Goal: Check status: Check status

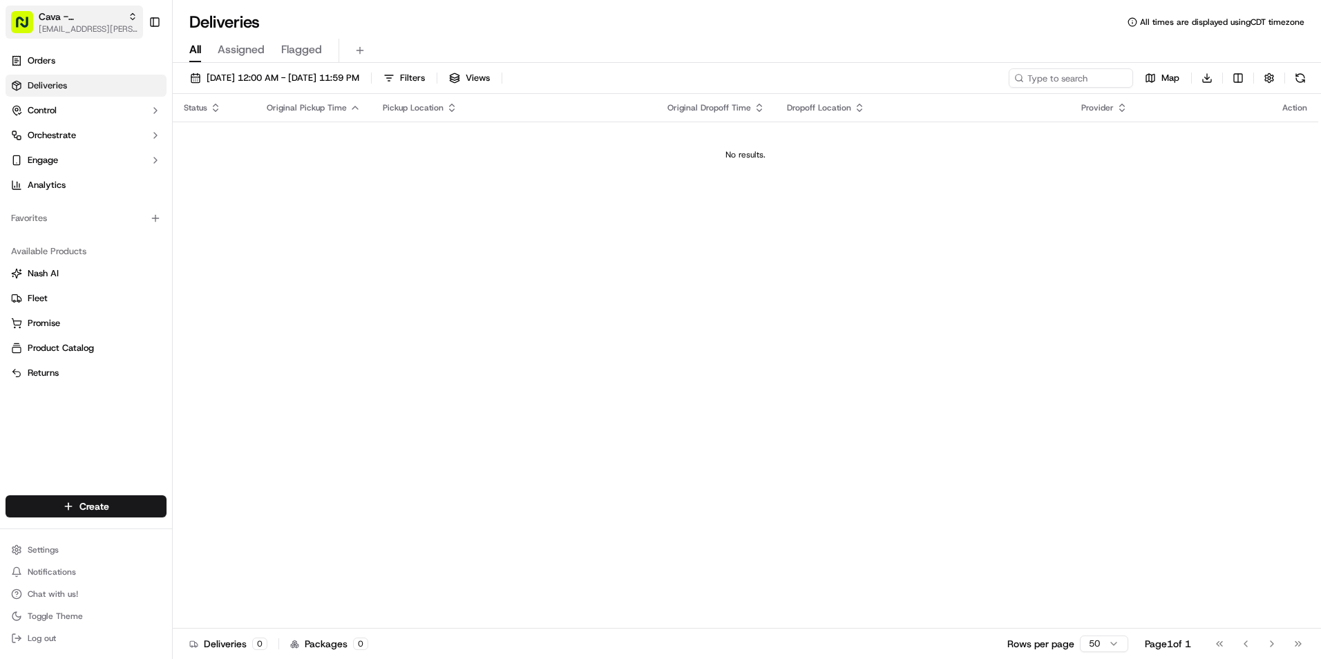
click at [93, 28] on span "[EMAIL_ADDRESS][PERSON_NAME][DOMAIN_NAME]" at bounding box center [88, 28] width 99 height 11
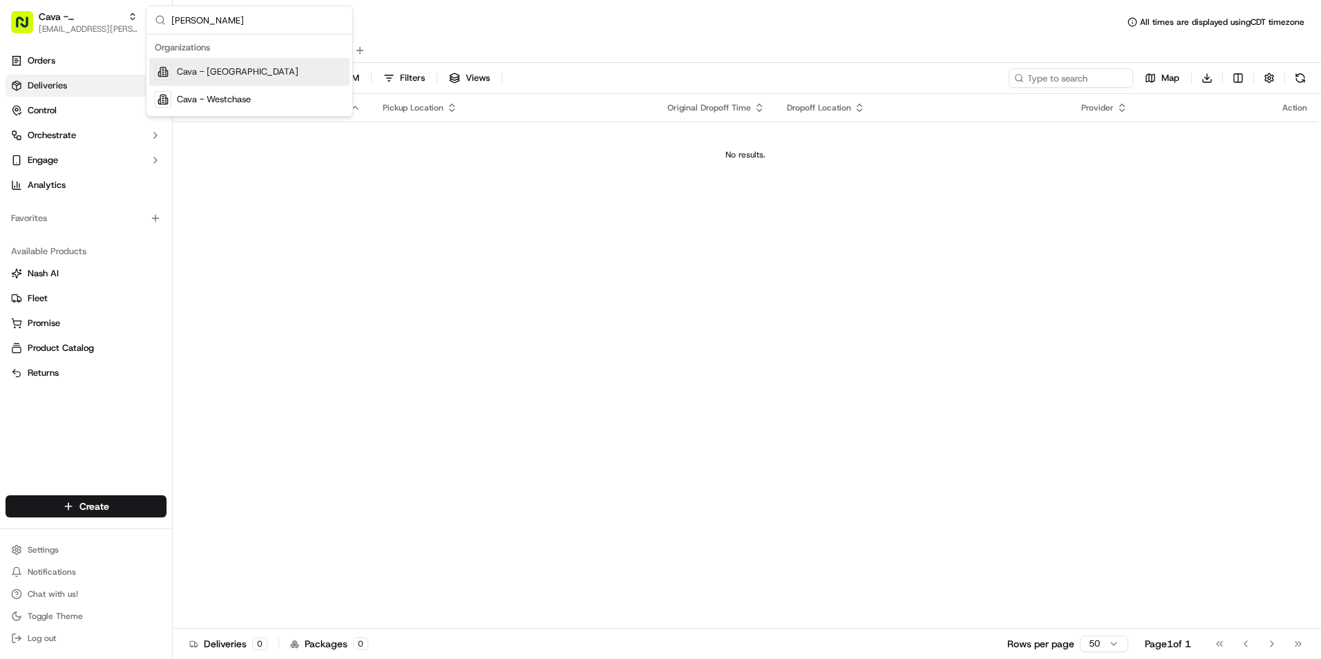
type input "[PERSON_NAME]"
click at [209, 71] on span "Cava - [GEOGRAPHIC_DATA]" at bounding box center [238, 72] width 122 height 12
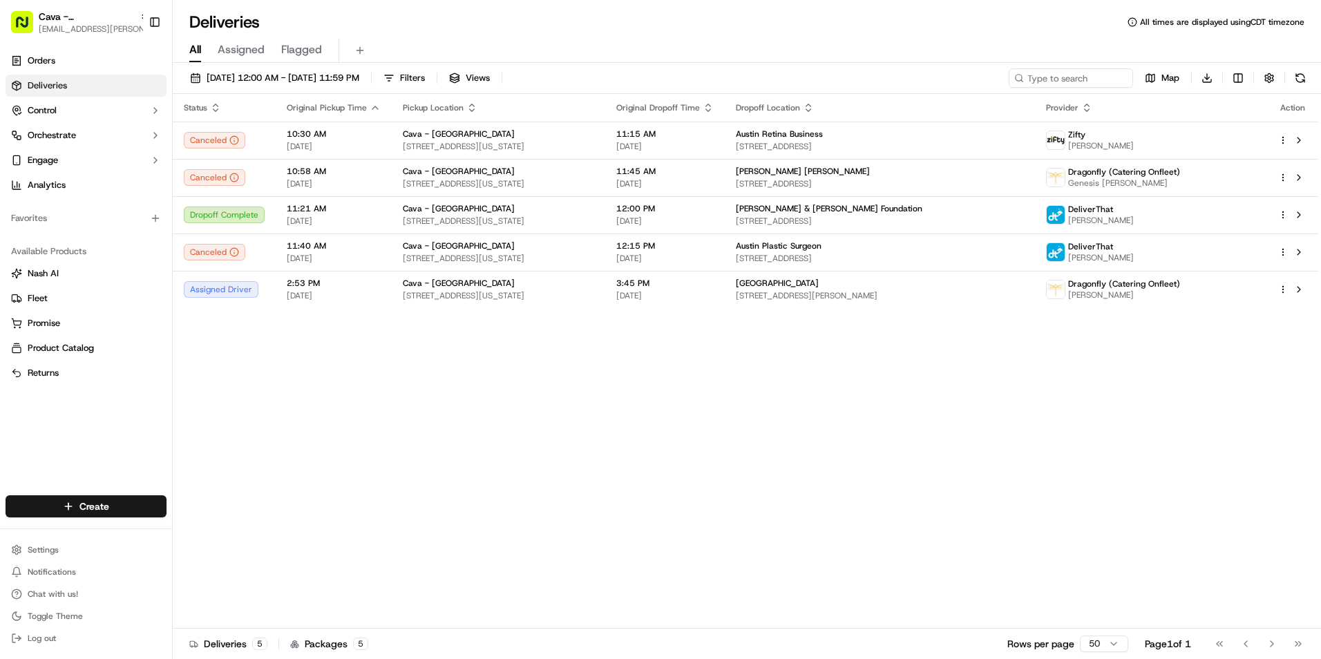
click at [84, 91] on link "Deliveries" at bounding box center [86, 86] width 161 height 22
click at [81, 64] on link "Orders" at bounding box center [86, 61] width 161 height 22
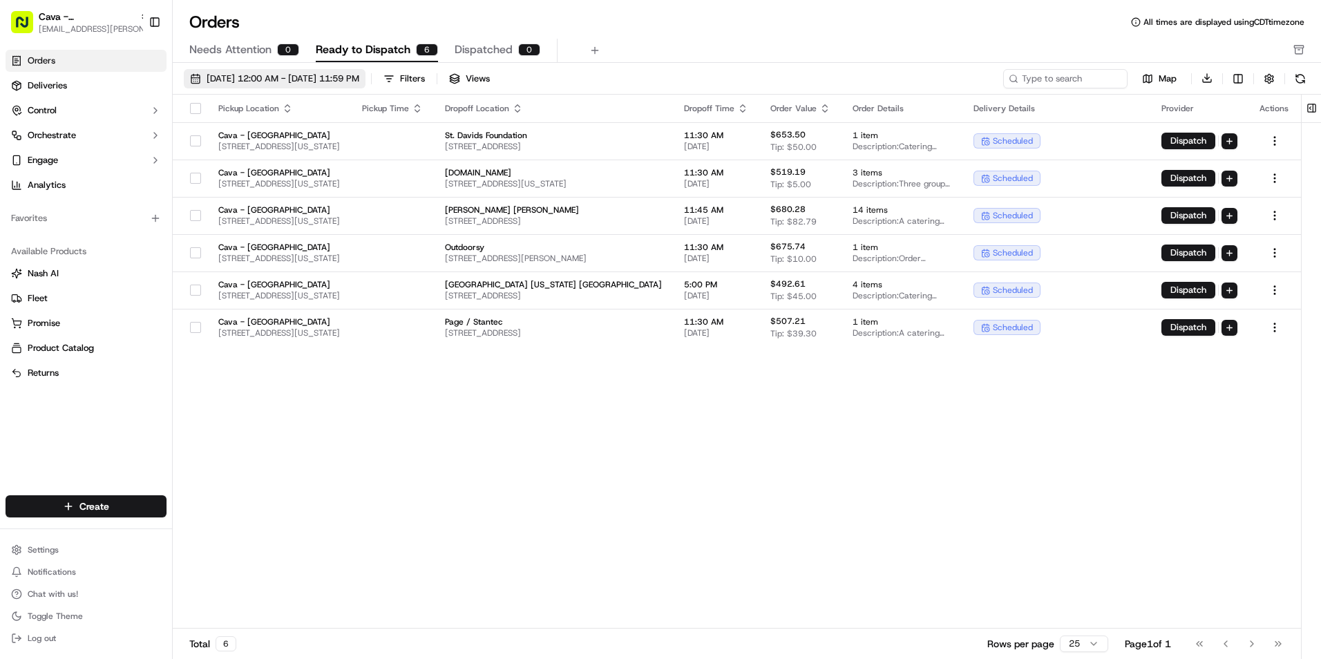
click at [353, 76] on span "[DATE] 12:00 AM - [DATE] 11:59 PM" at bounding box center [283, 79] width 153 height 12
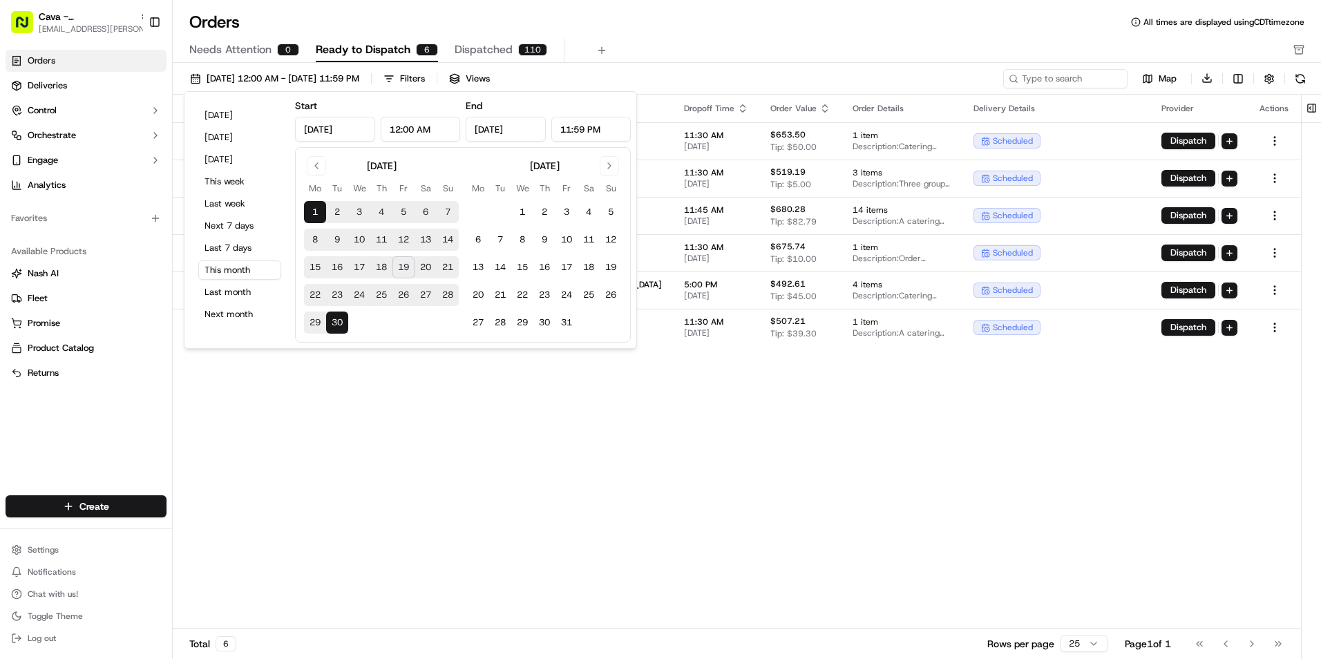
click at [432, 268] on button "20" at bounding box center [426, 267] width 22 height 22
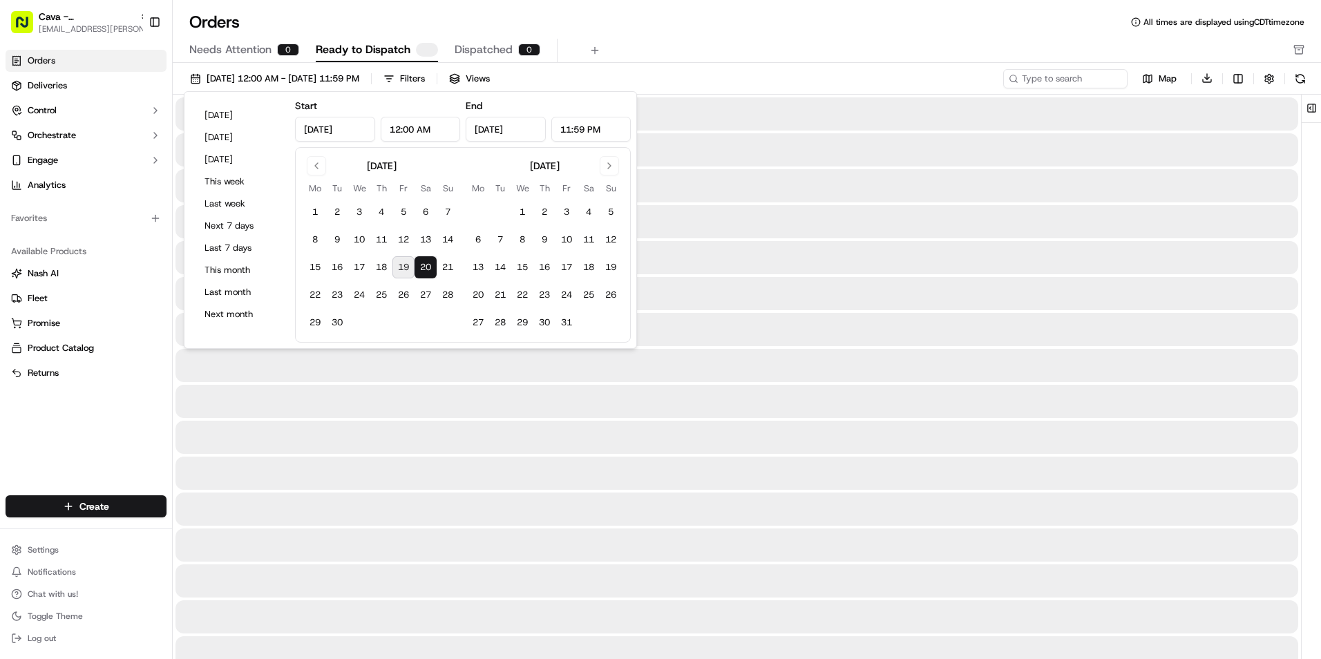
type input "[DATE]"
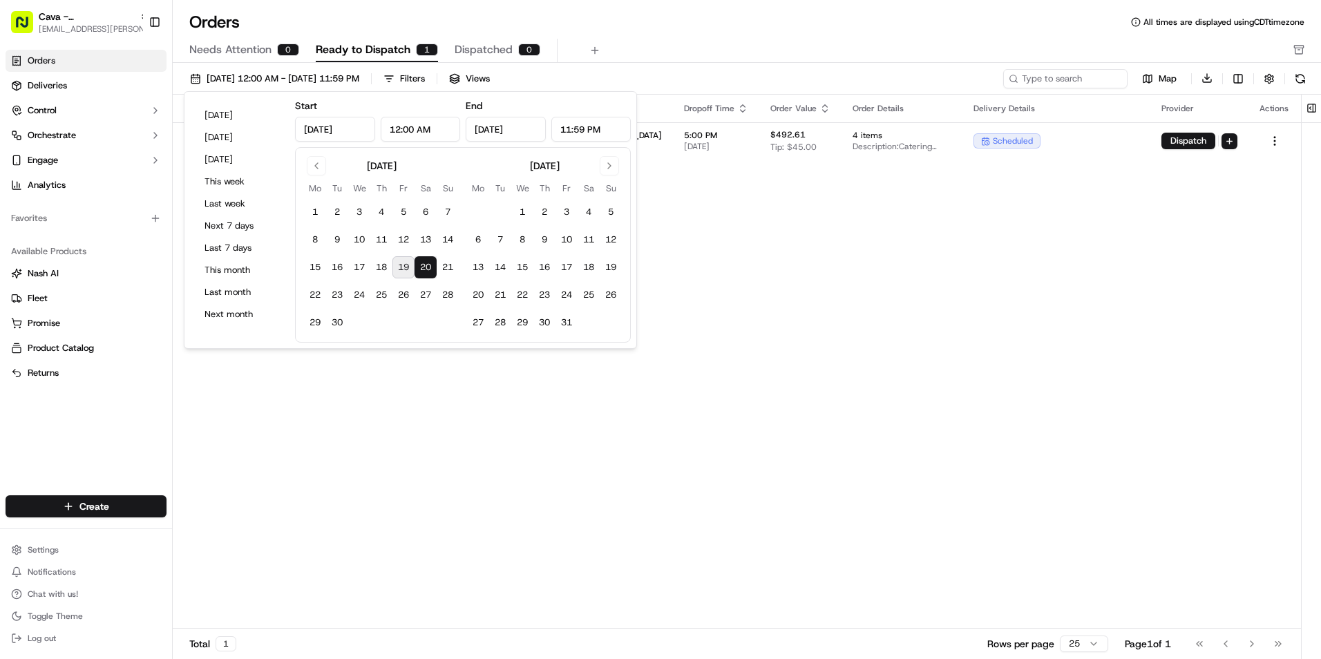
click at [678, 47] on div "Needs Attention 0 Ready to Dispatch 1 Dispatched 0" at bounding box center [737, 50] width 1096 height 23
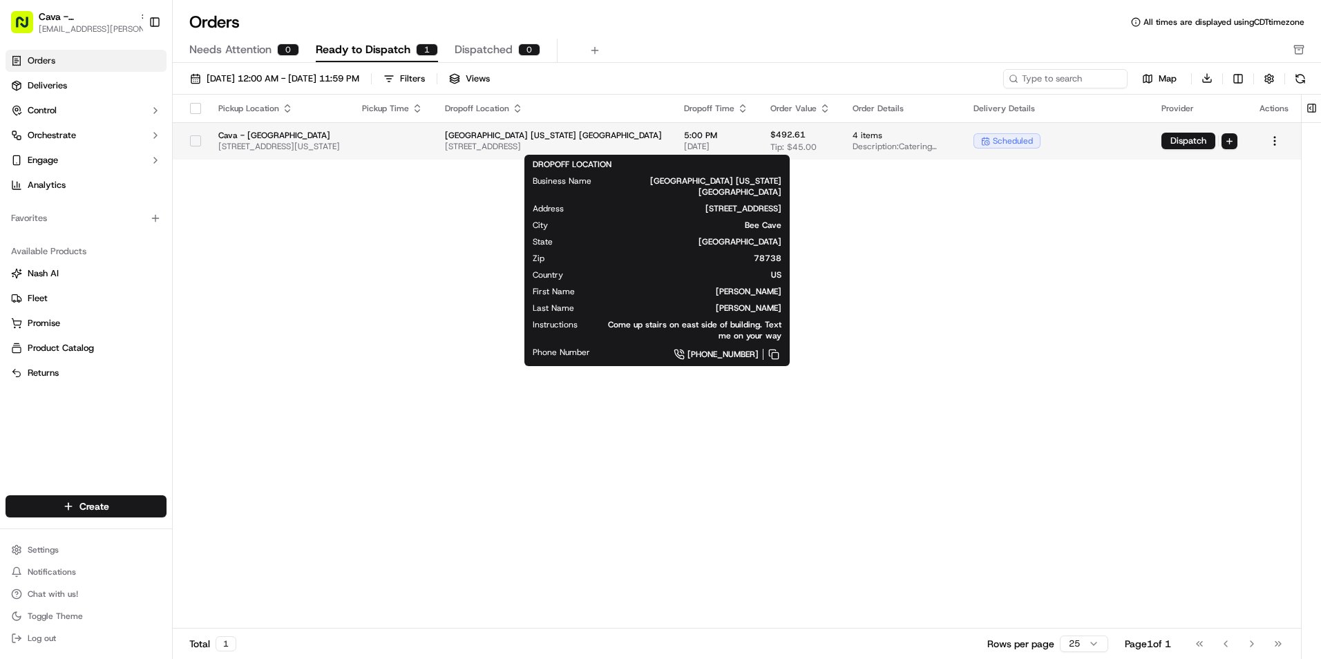
click at [662, 137] on span "[GEOGRAPHIC_DATA] [US_STATE] [GEOGRAPHIC_DATA]" at bounding box center [553, 135] width 217 height 11
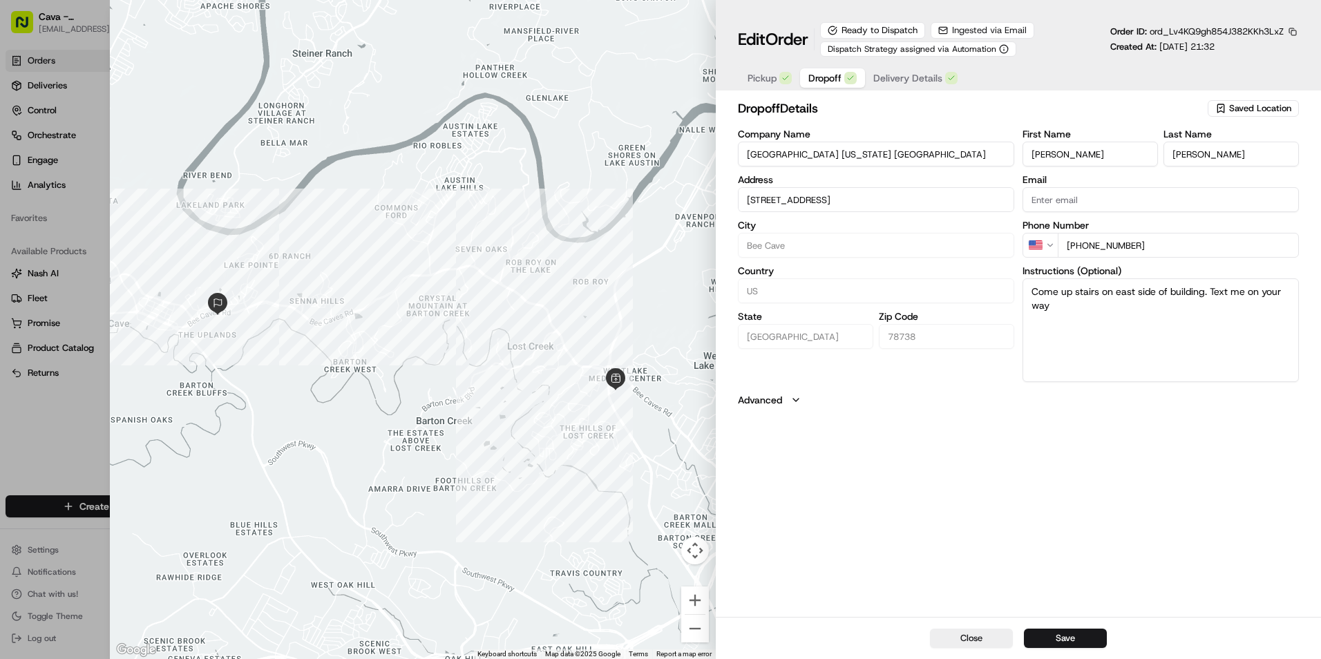
click at [837, 79] on span "Dropoff" at bounding box center [824, 78] width 33 height 14
click at [1058, 308] on textarea "Come up stairs on east side of building. Text me on your way" at bounding box center [1161, 330] width 276 height 104
drag, startPoint x: 1094, startPoint y: 323, endPoint x: 1025, endPoint y: 294, distance: 74.0
click at [1025, 294] on textarea "Come up stairs on east side of building. Text me on your way" at bounding box center [1161, 330] width 276 height 104
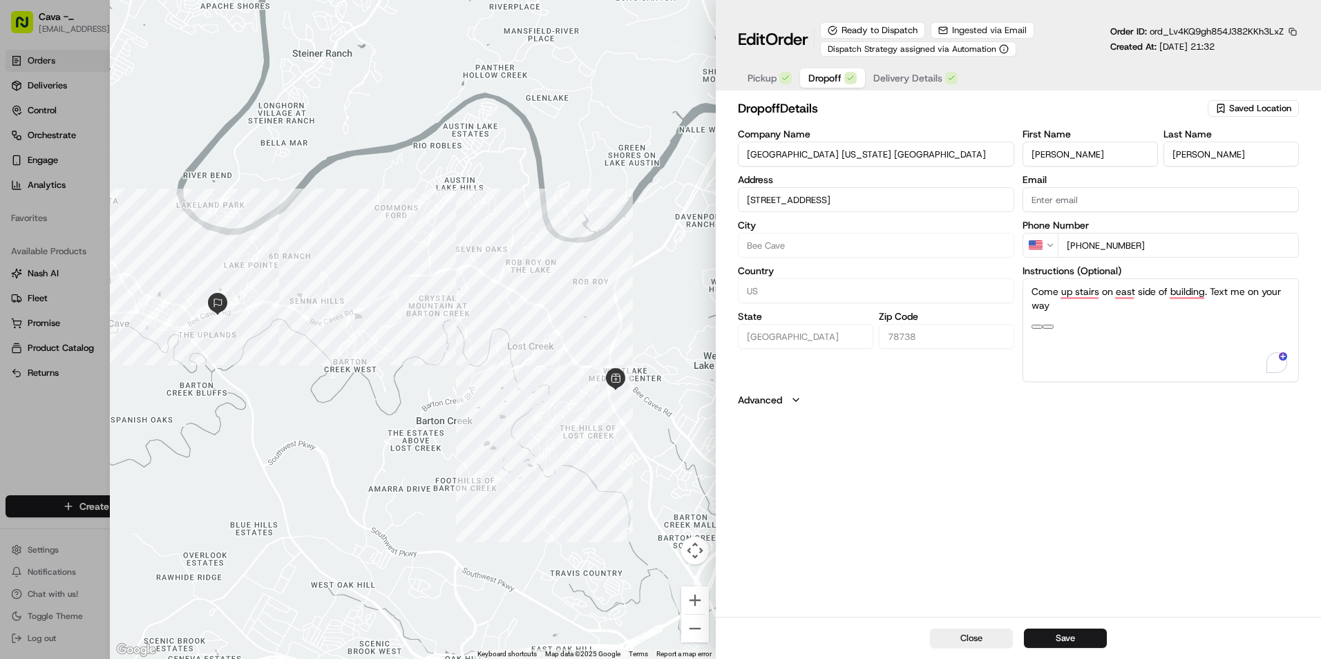
paste textarea "[PERSON_NAME] stairs on east side of building leading to kitchen area. Look for…"
type input "[STREET_ADDRESS]"
type textarea "Come up smaller stairs on east side of building leading to kitchen area. Look f…"
click at [1063, 636] on button "Save" at bounding box center [1065, 638] width 83 height 19
type input "[STREET_ADDRESS]"
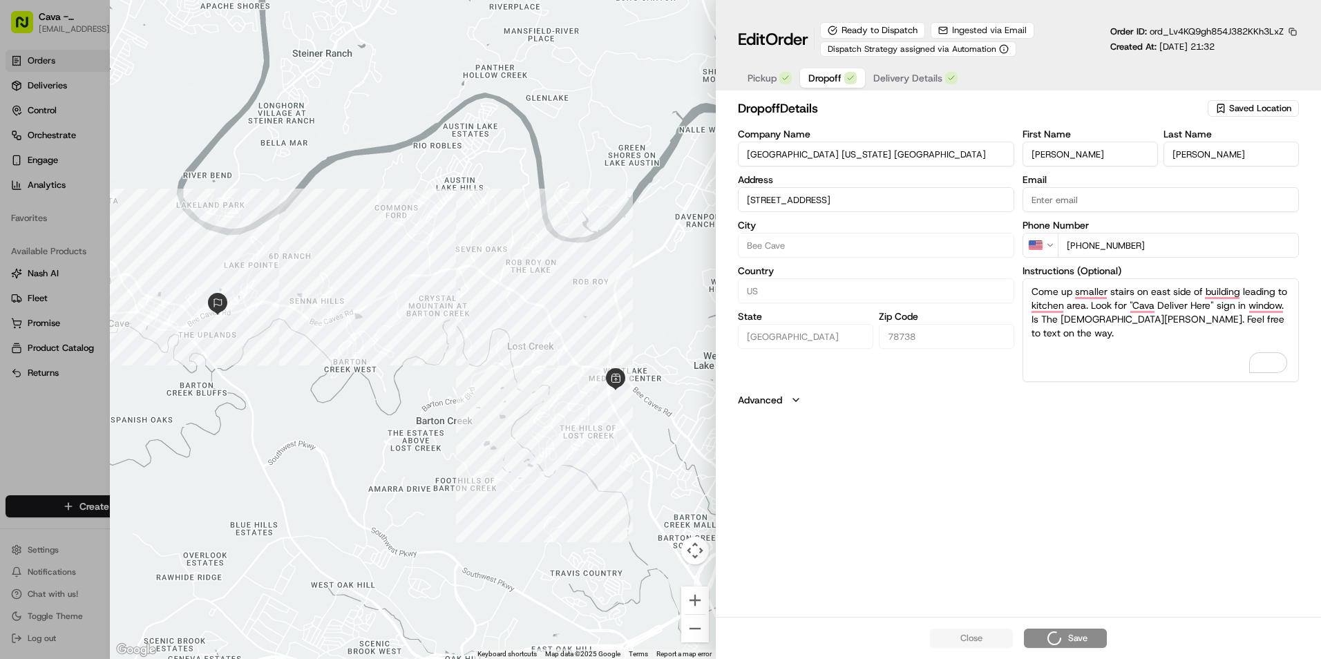
type input "[STREET_ADDRESS]"
type input "+1"
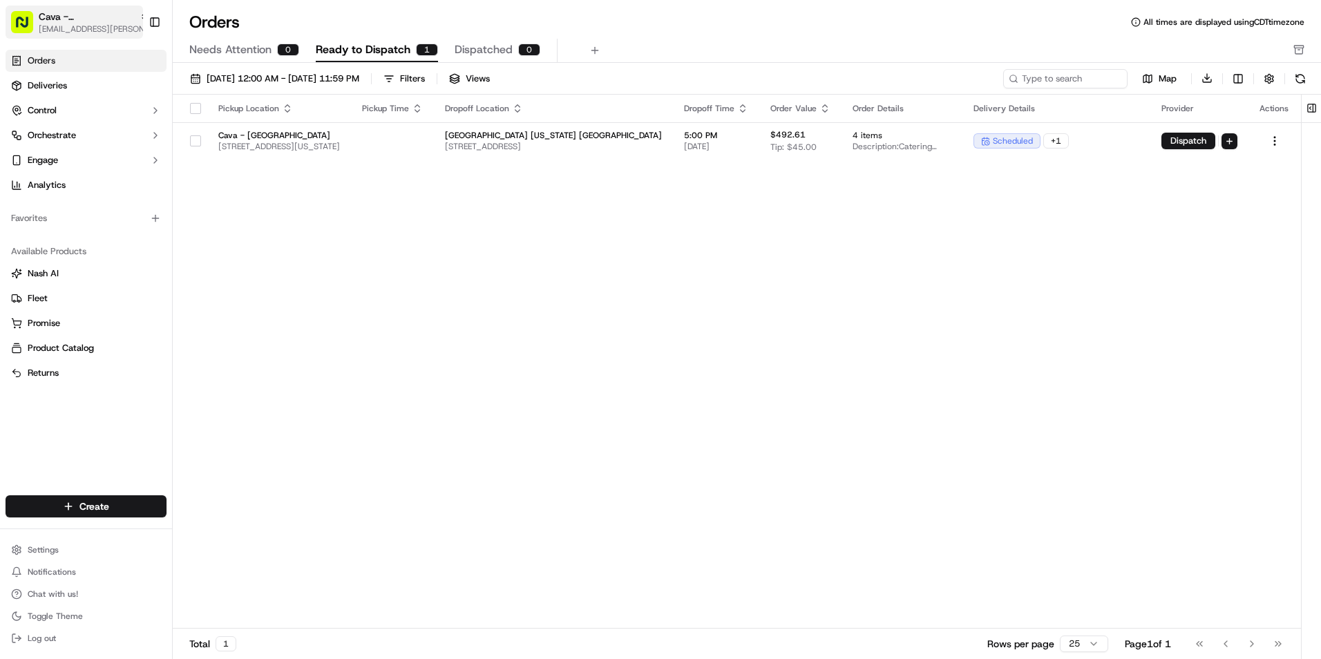
click at [98, 21] on span "Cava - [GEOGRAPHIC_DATA]" at bounding box center [86, 17] width 95 height 14
type input "[PERSON_NAME]"
click at [238, 67] on span "[PERSON_NAME]" at bounding box center [213, 72] width 73 height 12
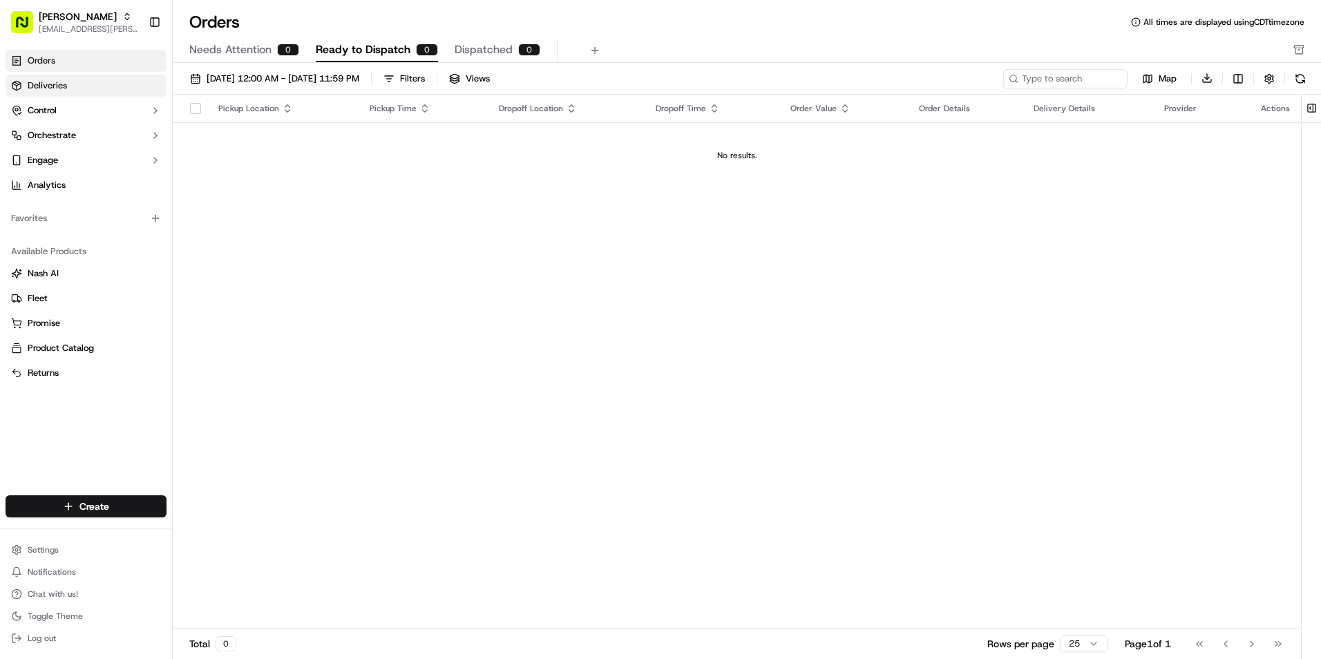
click at [106, 93] on link "Deliveries" at bounding box center [86, 86] width 161 height 22
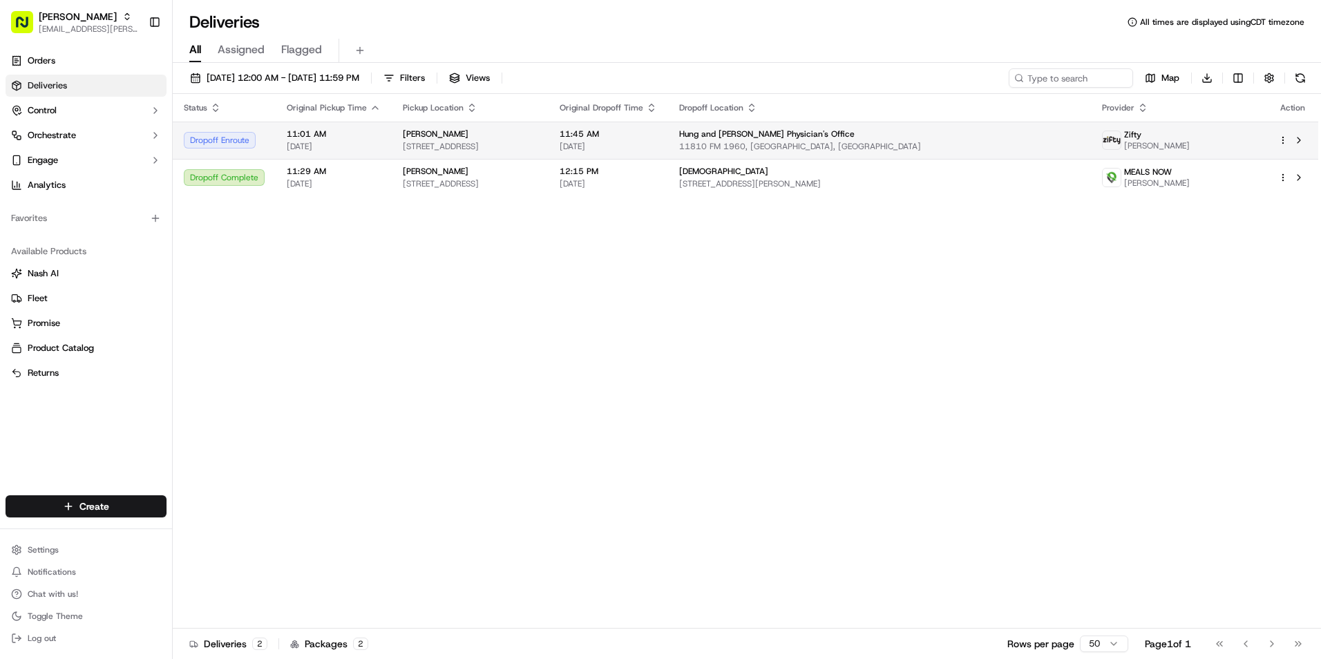
click at [830, 135] on span "Hung and [PERSON_NAME] Physician's Office" at bounding box center [766, 134] width 175 height 11
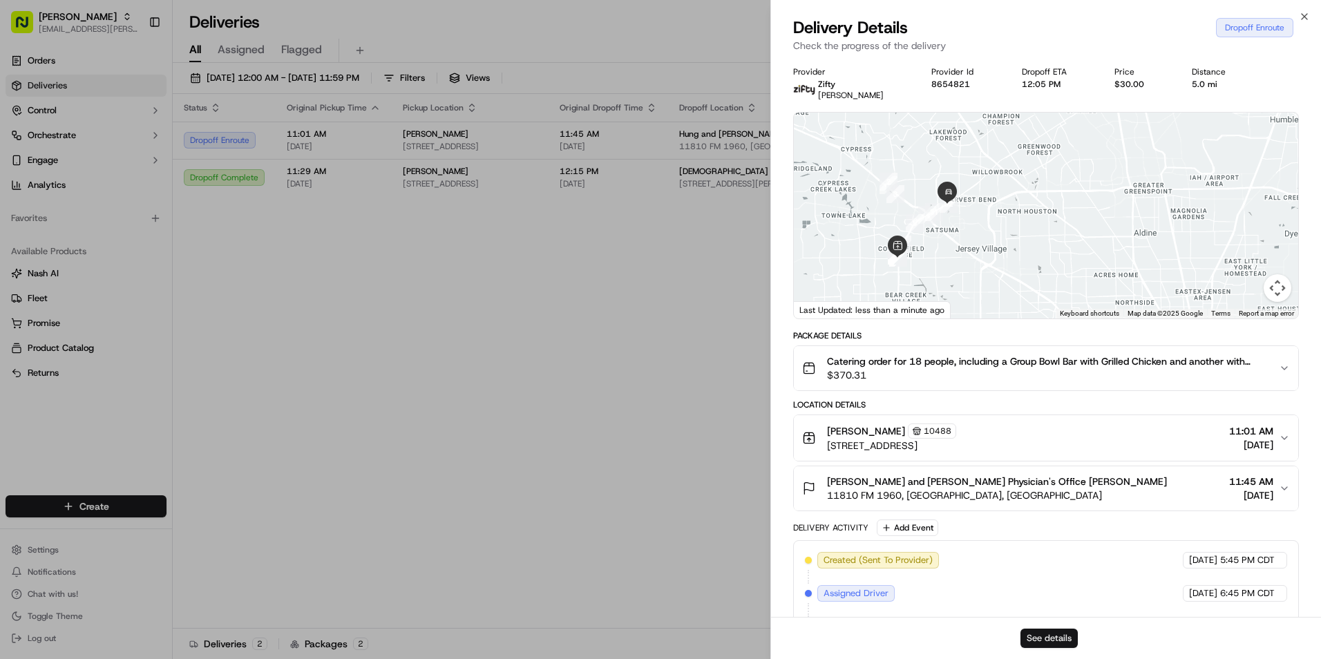
click at [1050, 643] on button "See details" at bounding box center [1048, 638] width 57 height 19
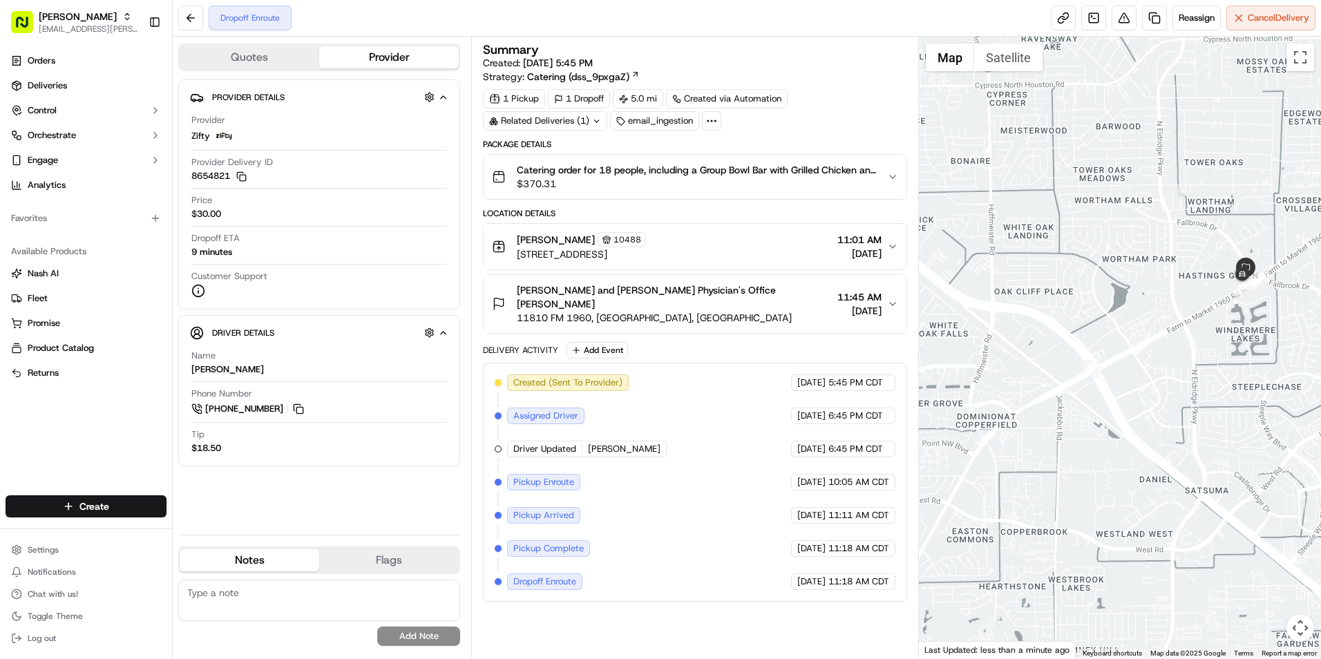
drag, startPoint x: 1210, startPoint y: 162, endPoint x: 1124, endPoint y: 341, distance: 198.1
click at [1123, 341] on div at bounding box center [1120, 348] width 402 height 622
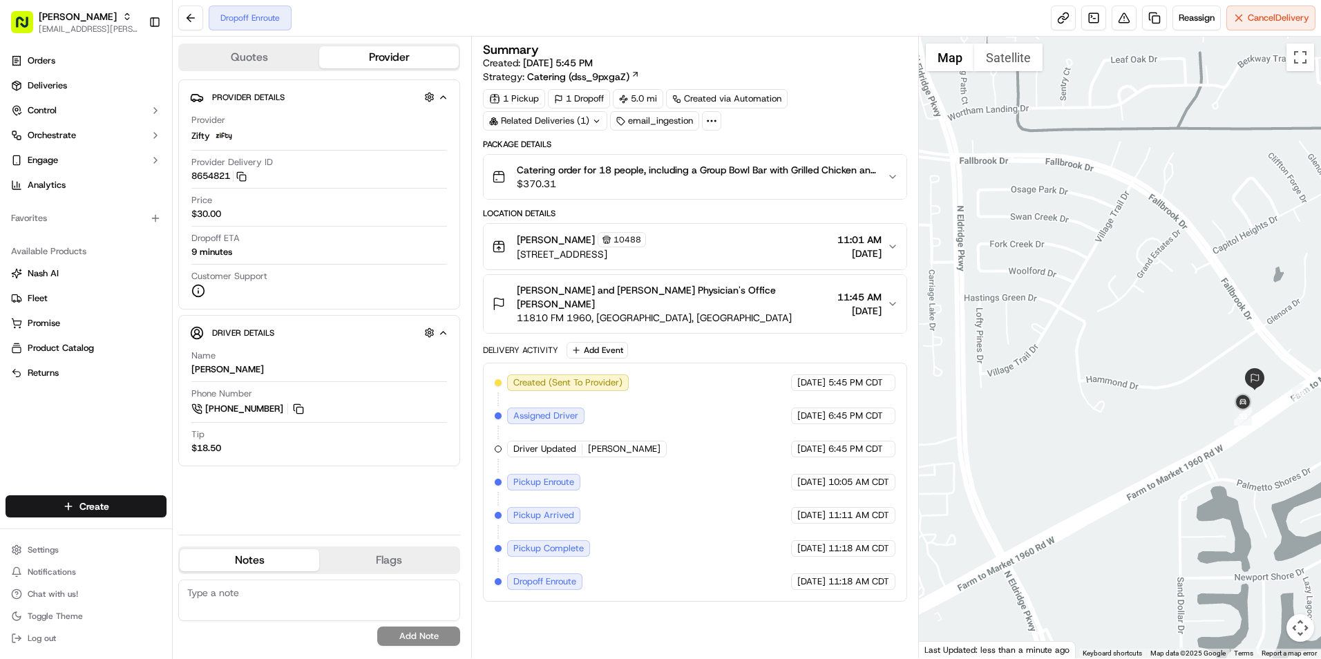
drag, startPoint x: 1207, startPoint y: 336, endPoint x: 980, endPoint y: 387, distance: 233.0
click at [980, 387] on div at bounding box center [1120, 348] width 402 height 622
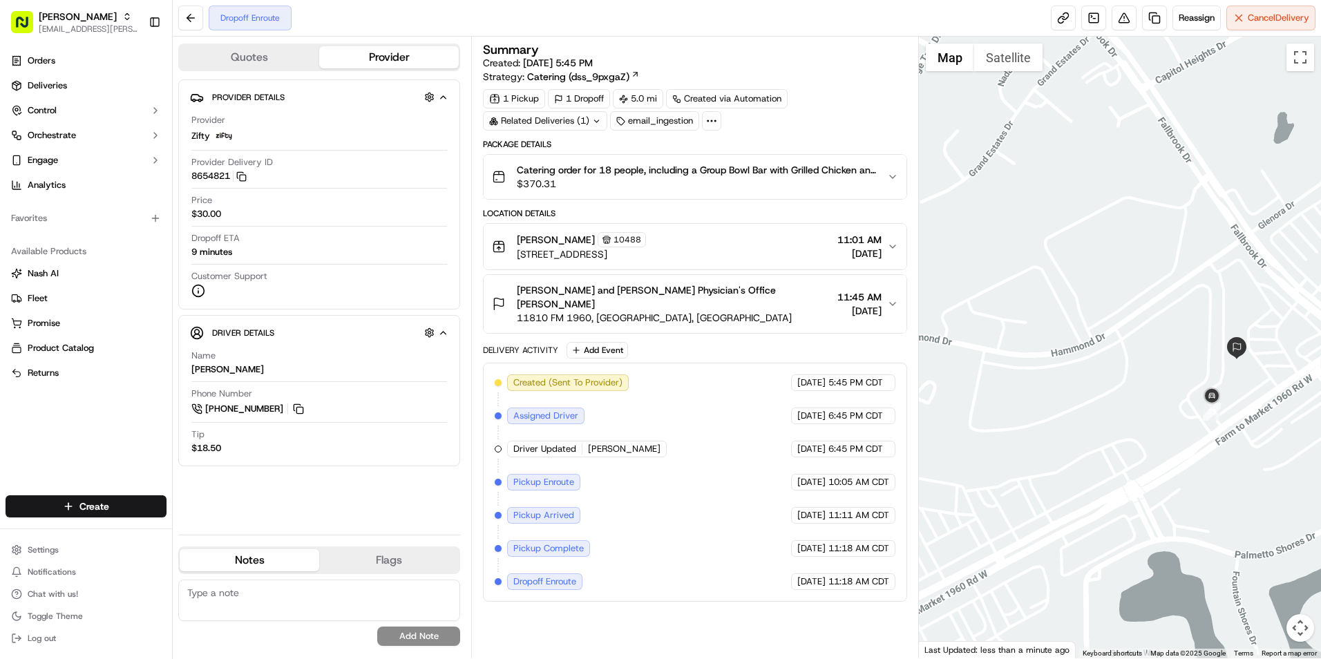
drag, startPoint x: 1175, startPoint y: 392, endPoint x: 1004, endPoint y: 355, distance: 175.2
click at [1004, 355] on div at bounding box center [1120, 348] width 402 height 622
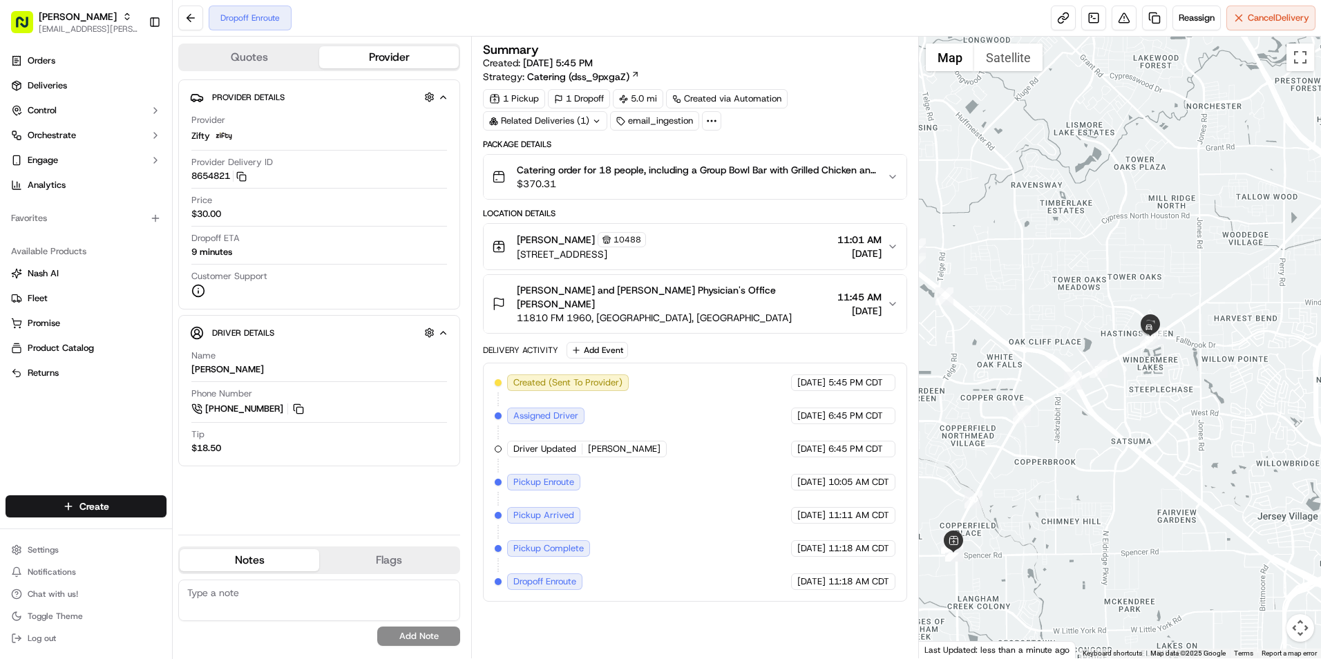
drag, startPoint x: 1235, startPoint y: 220, endPoint x: 1121, endPoint y: 364, distance: 183.5
click at [1122, 363] on div at bounding box center [1120, 348] width 402 height 622
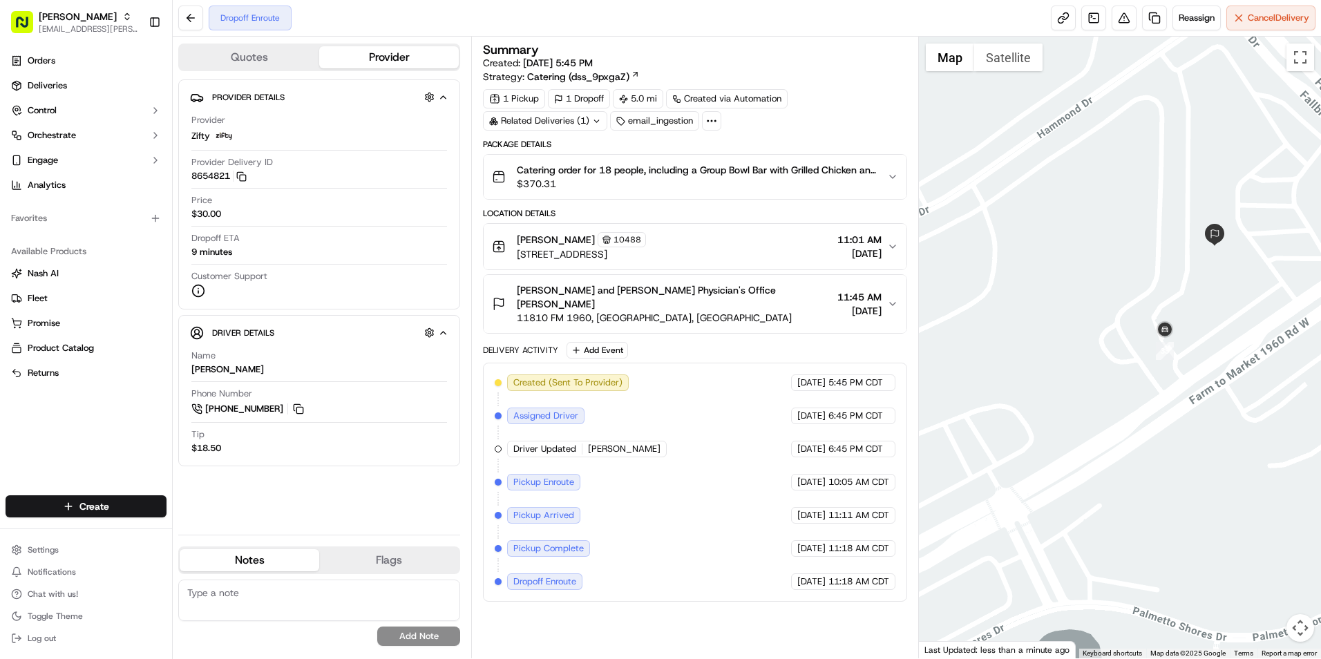
drag, startPoint x: 1183, startPoint y: 333, endPoint x: 1087, endPoint y: 283, distance: 107.5
click at [1087, 283] on div at bounding box center [1120, 348] width 402 height 622
